Goal: Find specific page/section: Find specific page/section

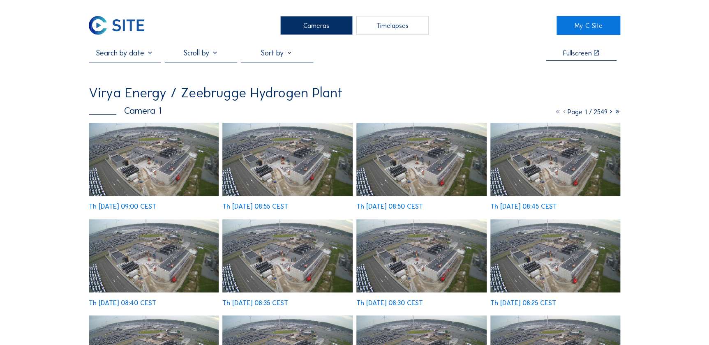
click at [162, 163] on img at bounding box center [154, 159] width 130 height 73
click at [159, 135] on img at bounding box center [154, 159] width 130 height 73
